Goal: Transaction & Acquisition: Subscribe to service/newsletter

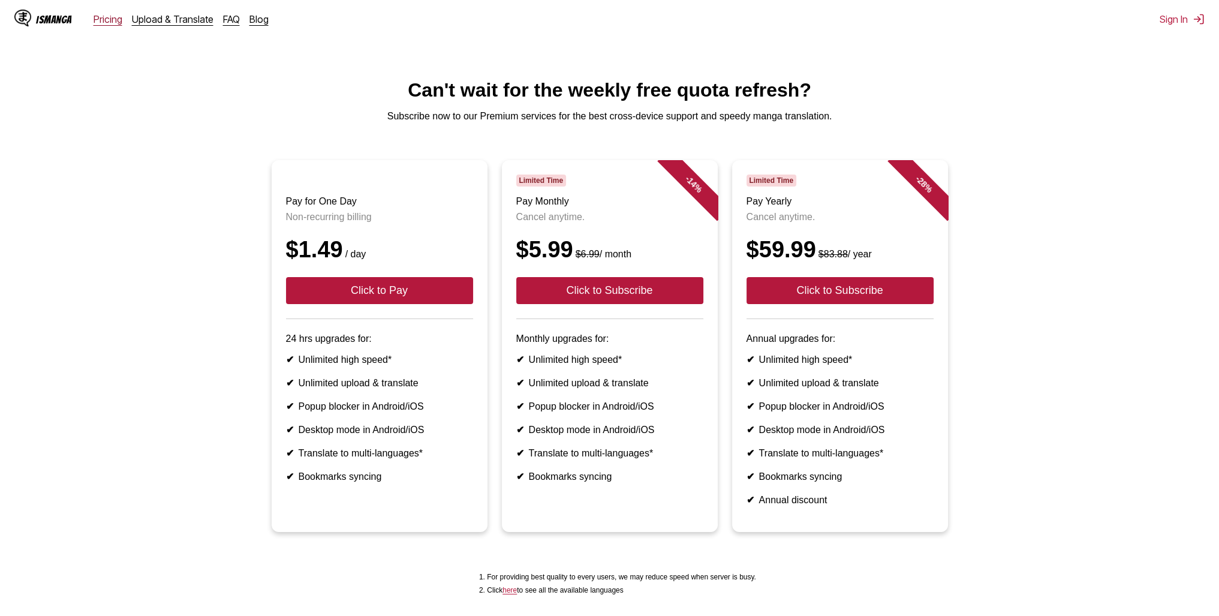
click at [100, 20] on link "Pricing" at bounding box center [108, 19] width 29 height 12
click at [143, 22] on link "Upload & Translate" at bounding box center [173, 19] width 82 height 12
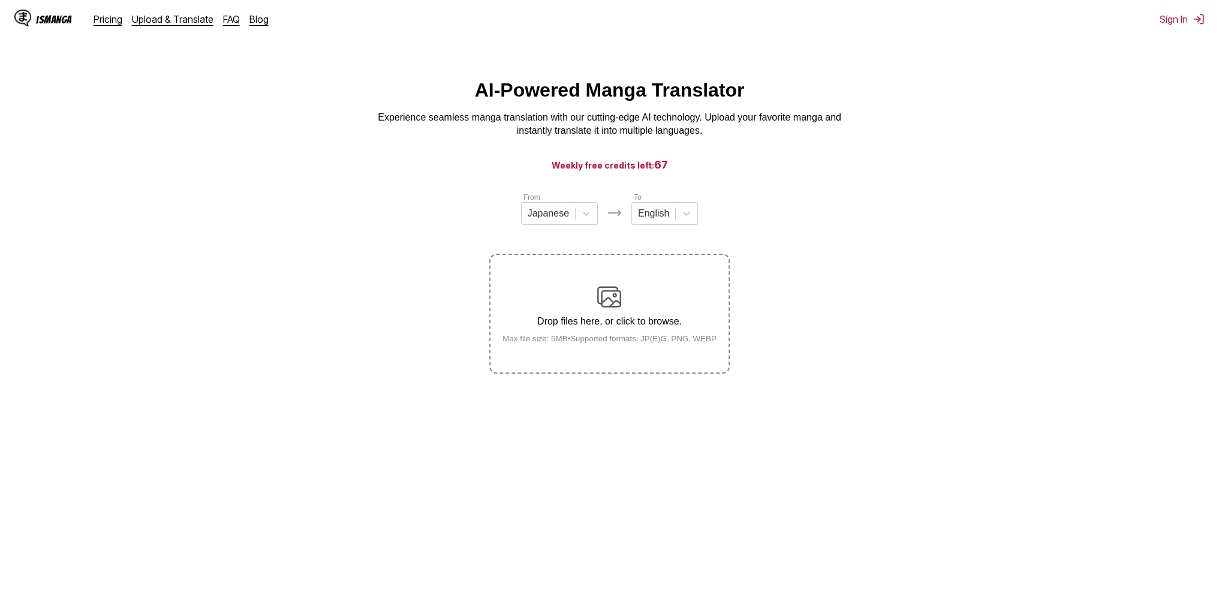
click at [55, 20] on div "IsManga" at bounding box center [54, 19] width 36 height 11
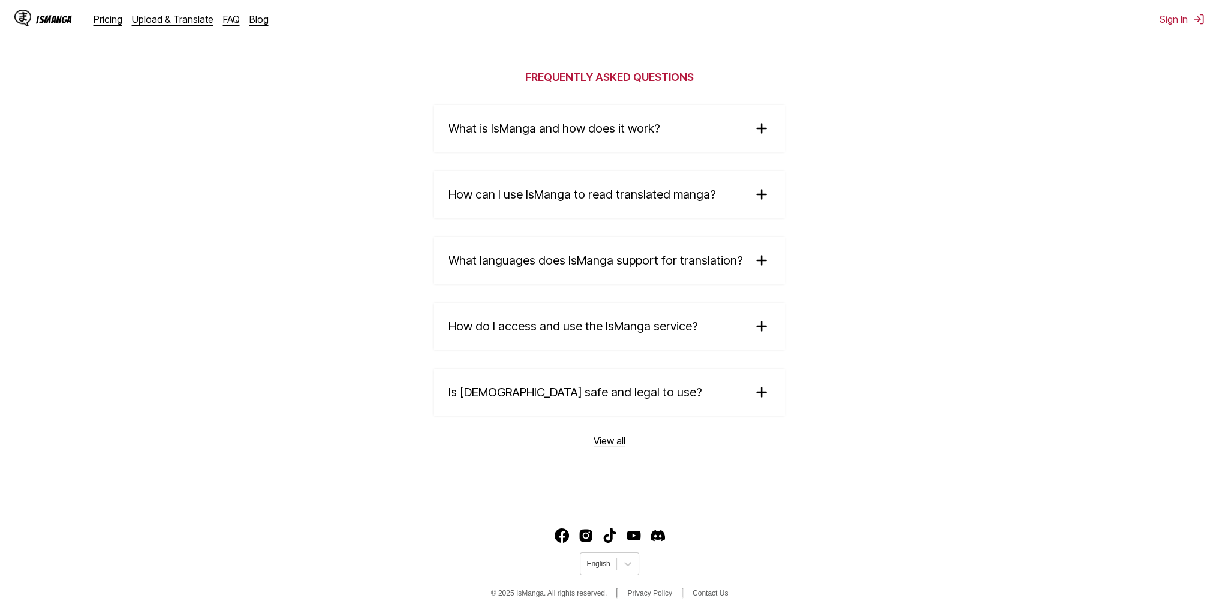
scroll to position [1918, 0]
click at [752, 133] on img at bounding box center [761, 128] width 18 height 18
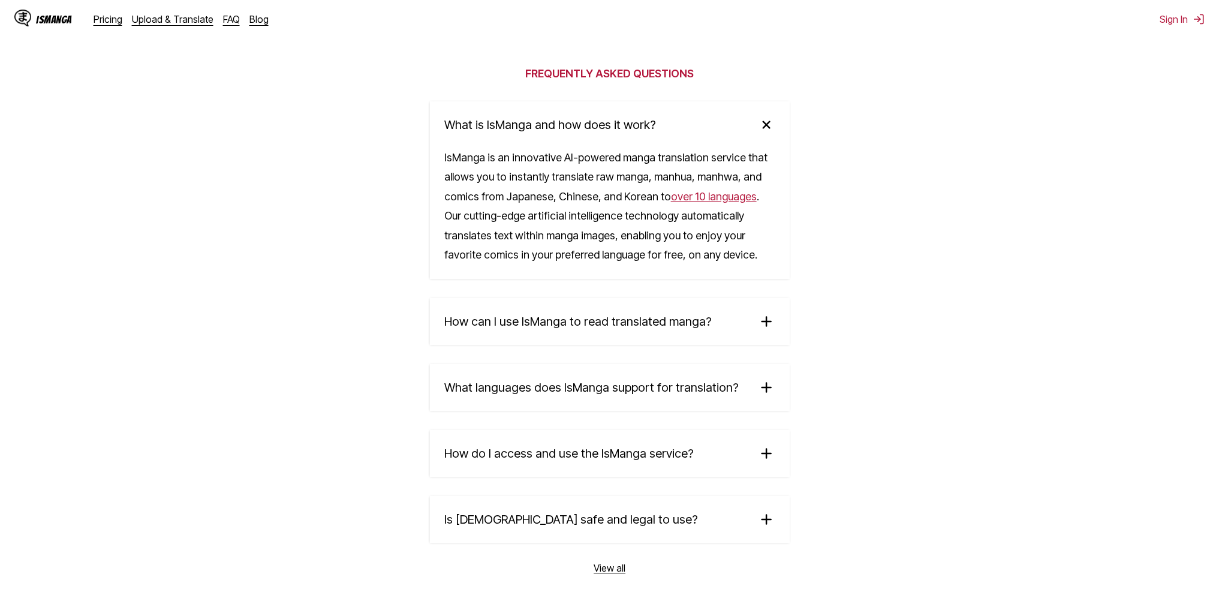
click at [727, 324] on summary "How can I use IsManga to read translated manga?" at bounding box center [610, 321] width 360 height 47
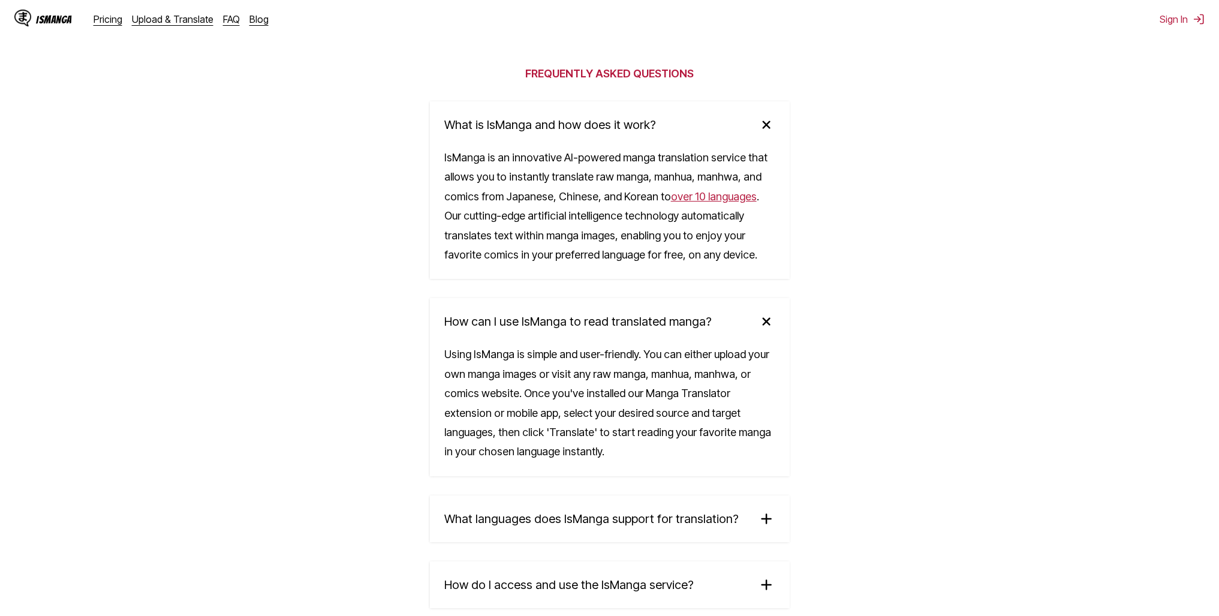
scroll to position [2078, 0]
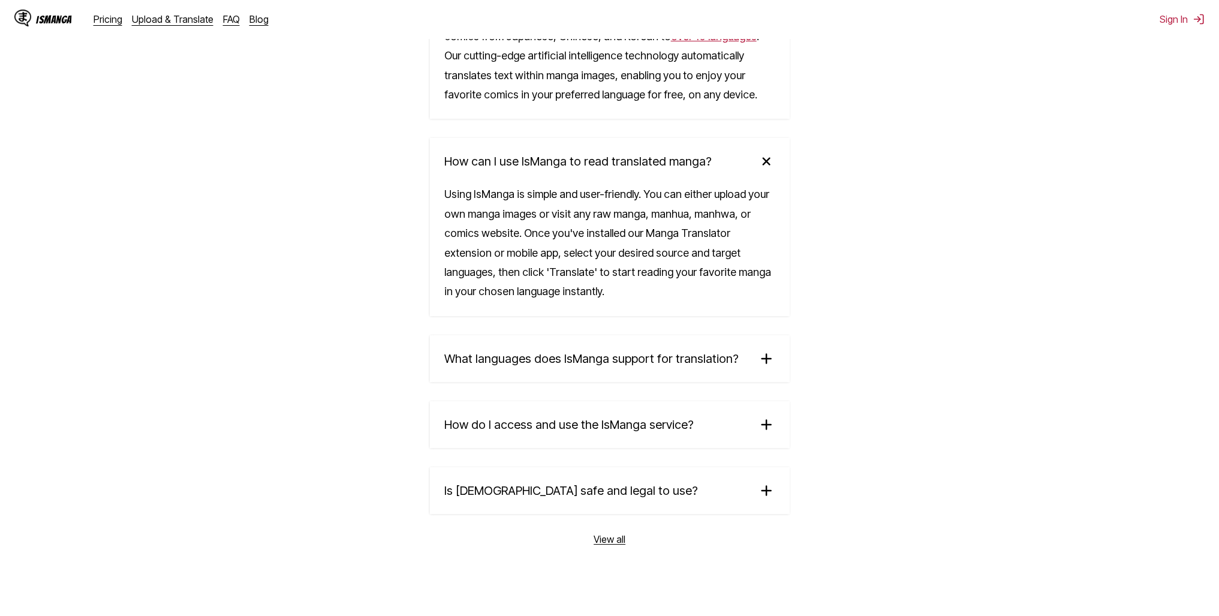
click at [697, 348] on summary "What languages does IsManga support for translation?" at bounding box center [610, 358] width 360 height 47
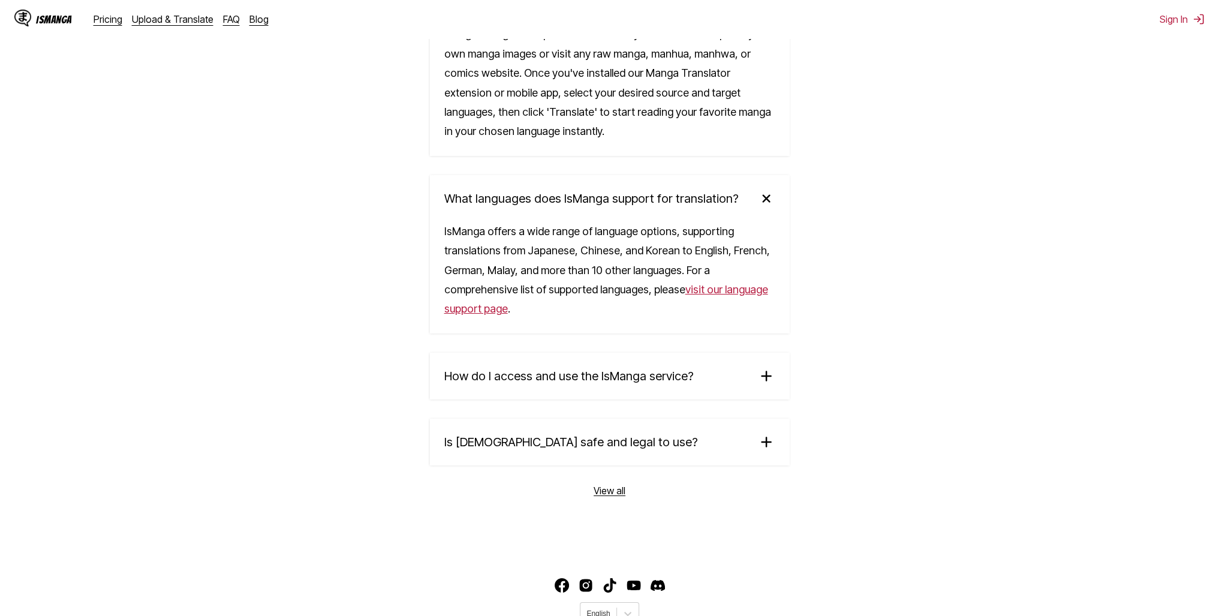
click at [693, 358] on summary "How do I access and use the IsManga service?" at bounding box center [610, 375] width 360 height 47
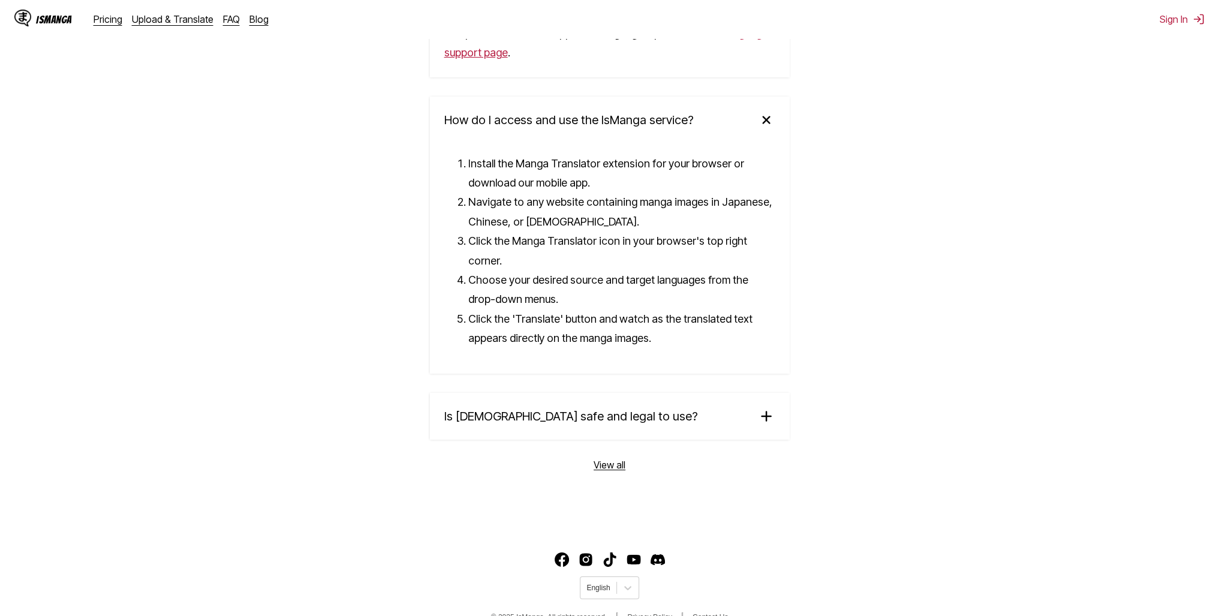
scroll to position [2503, 0]
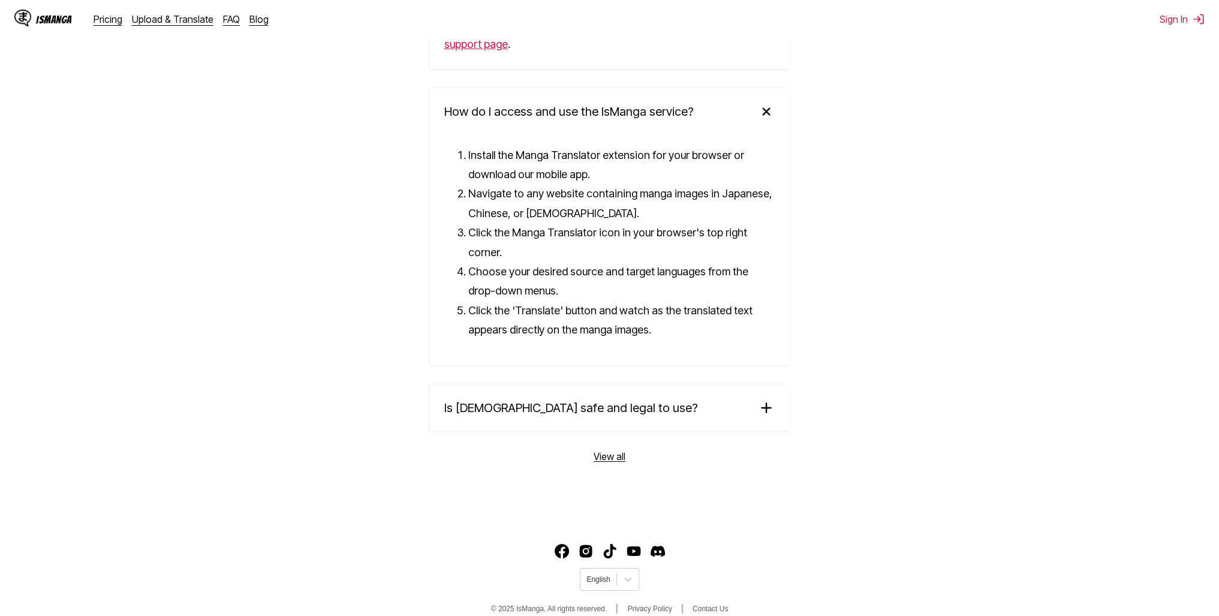
click at [647, 384] on summary "Is [DEMOGRAPHIC_DATA] safe and legal to use?" at bounding box center [610, 407] width 360 height 47
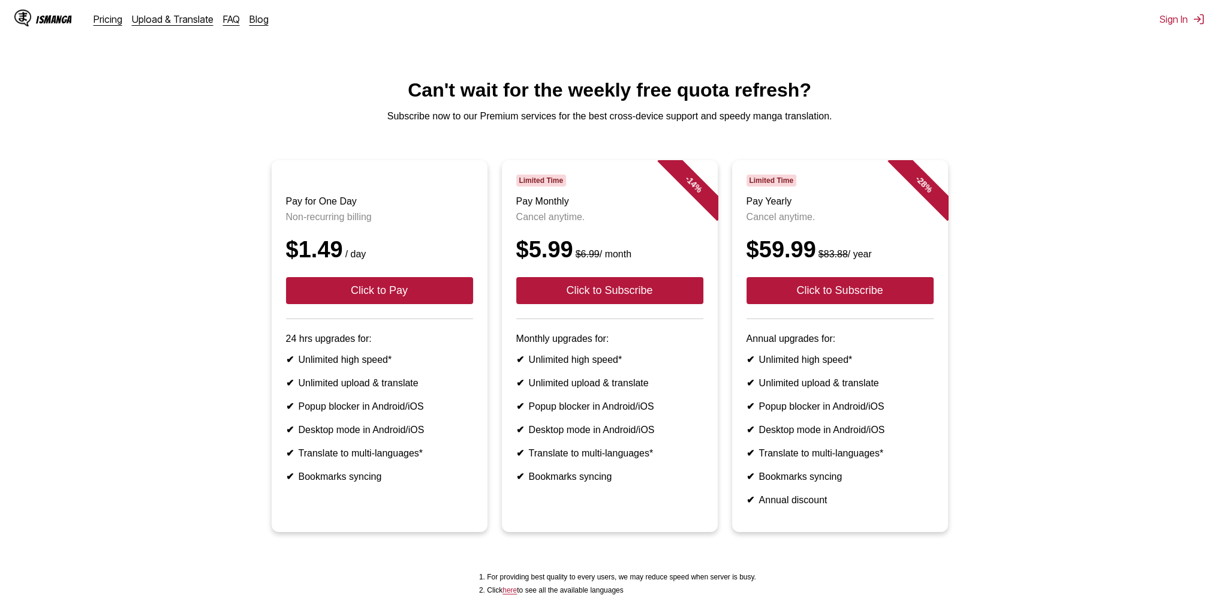
click at [329, 222] on p "Non-recurring billing" at bounding box center [379, 217] width 187 height 11
click at [355, 222] on p "Non-recurring billing" at bounding box center [379, 217] width 187 height 11
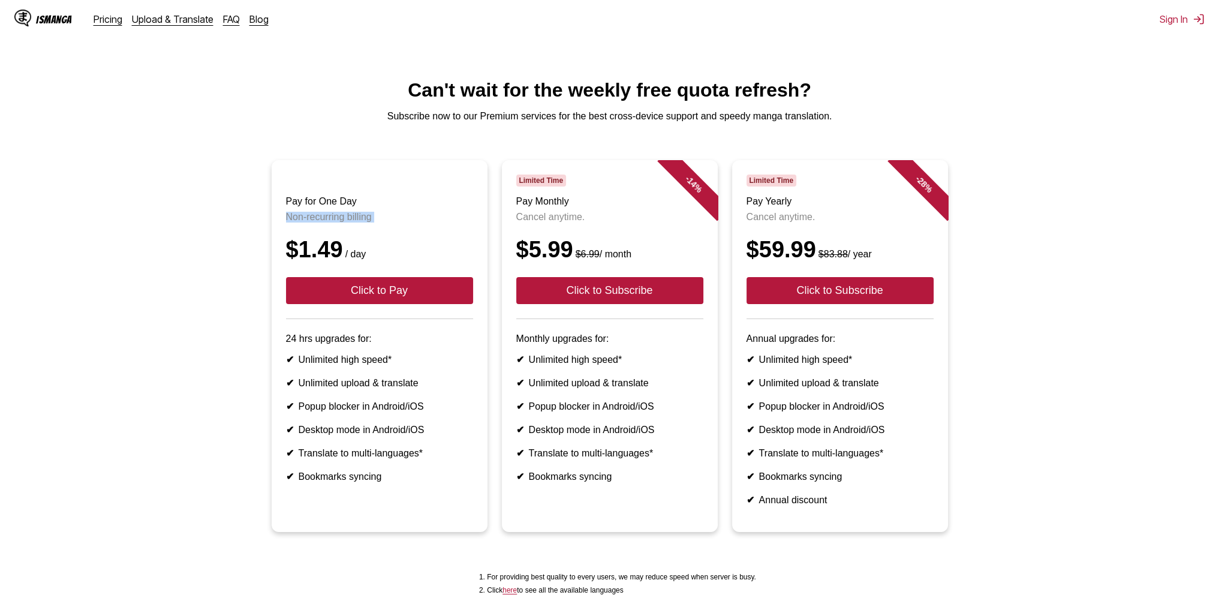
click at [355, 222] on p "Non-recurring billing" at bounding box center [379, 217] width 187 height 11
click at [343, 222] on p "Non-recurring billing" at bounding box center [379, 217] width 187 height 11
click at [212, 297] on ul "Pay for One Day Non-recurring billing $1.49 / day Click to Pay 24 hrs upgrades …" at bounding box center [610, 353] width 1200 height 386
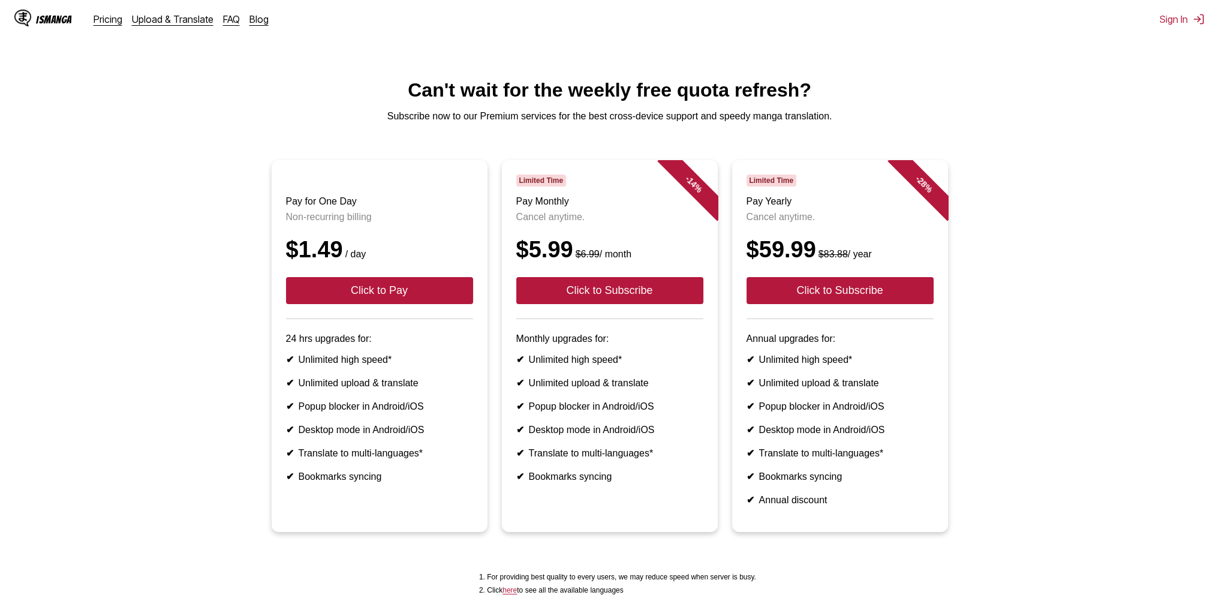
click at [800, 505] on li "✔ Annual discount" at bounding box center [839, 499] width 187 height 11
click at [824, 482] on li "✔ Bookmarks syncing" at bounding box center [839, 476] width 187 height 11
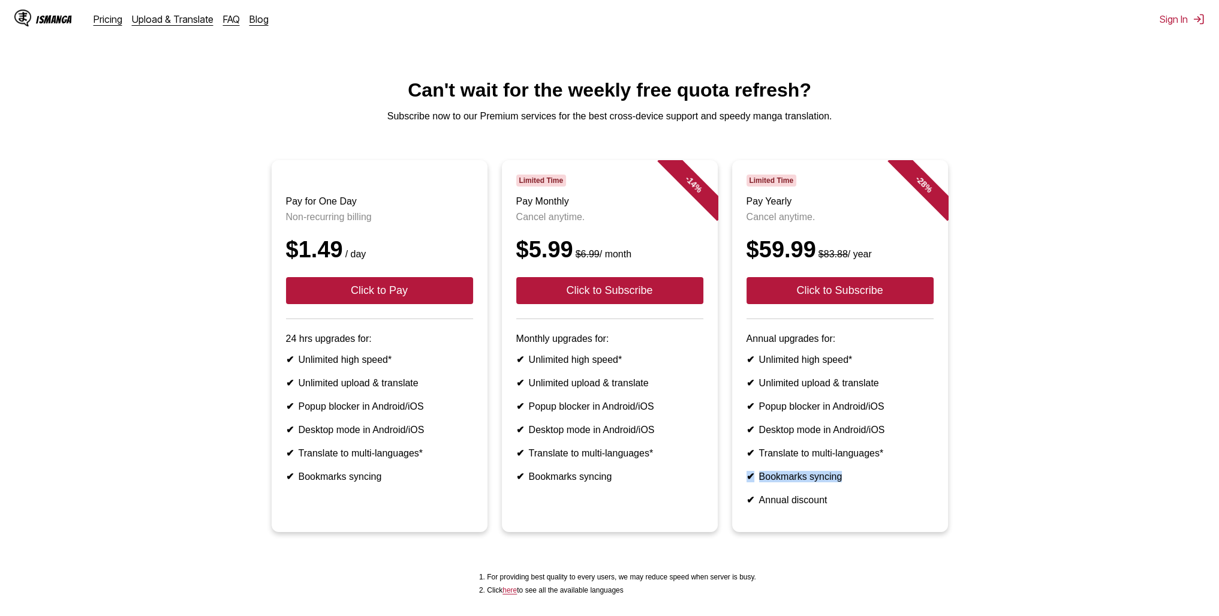
click at [824, 482] on li "✔ Bookmarks syncing" at bounding box center [839, 476] width 187 height 11
click at [571, 151] on main "Can't wait for the weekly free quota refresh? Subscribe now to our Premium serv…" at bounding box center [609, 356] width 1219 height 554
click at [549, 186] on span "Limited Time" at bounding box center [541, 180] width 50 height 12
